Goal: Find specific page/section: Find specific page/section

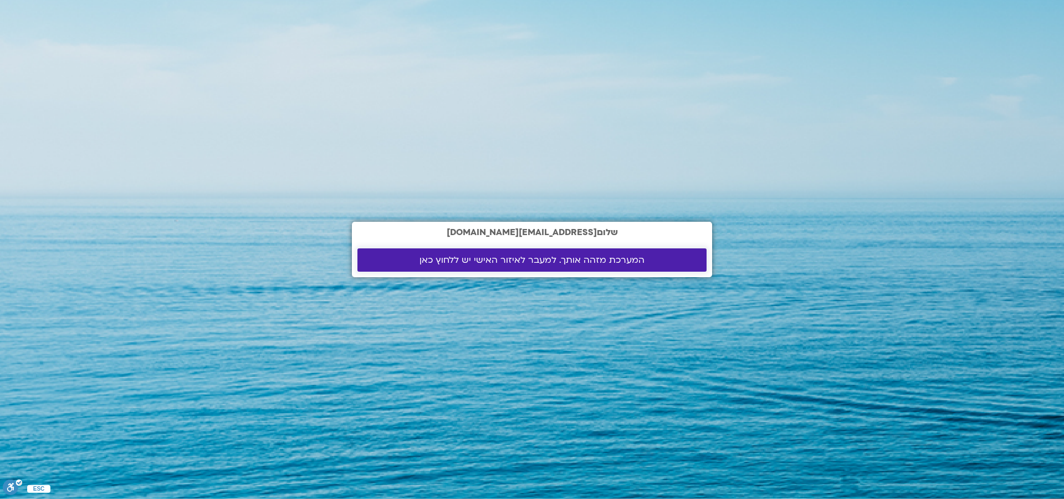
click at [403, 260] on span "המערכת מזהה אותך. למעבר לאיזור האישי יש ללחוץ כאן" at bounding box center [532, 260] width 322 height 10
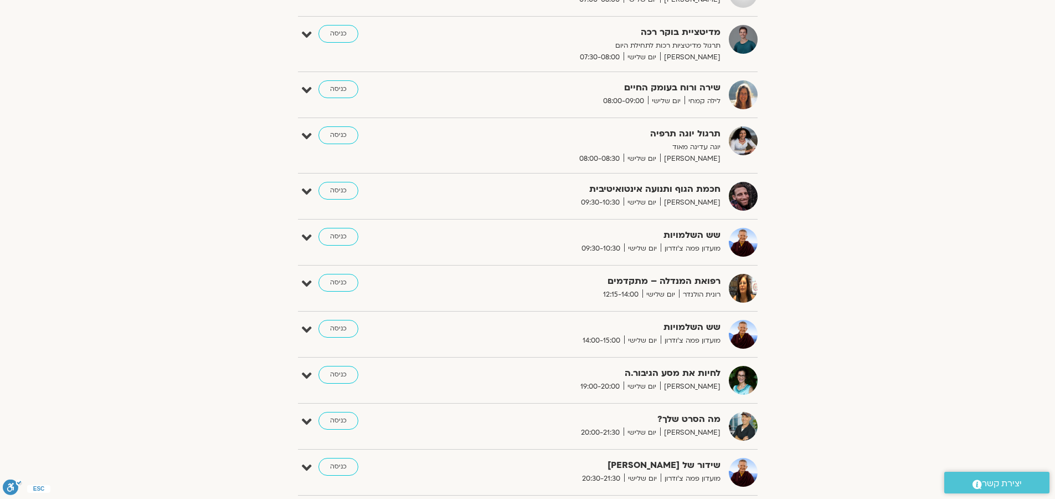
scroll to position [313, 0]
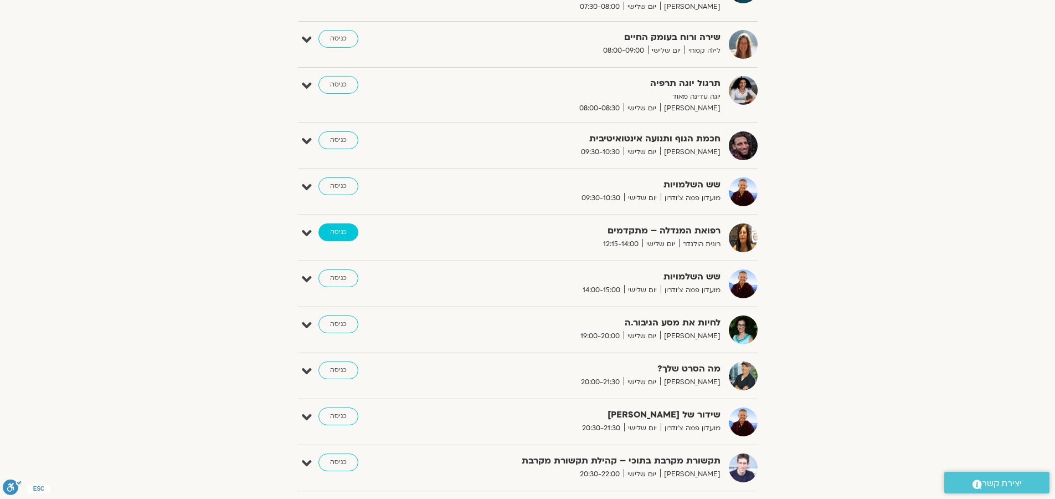
click at [332, 232] on link "כניסה" at bounding box center [339, 232] width 40 height 18
